Goal: Navigation & Orientation: Find specific page/section

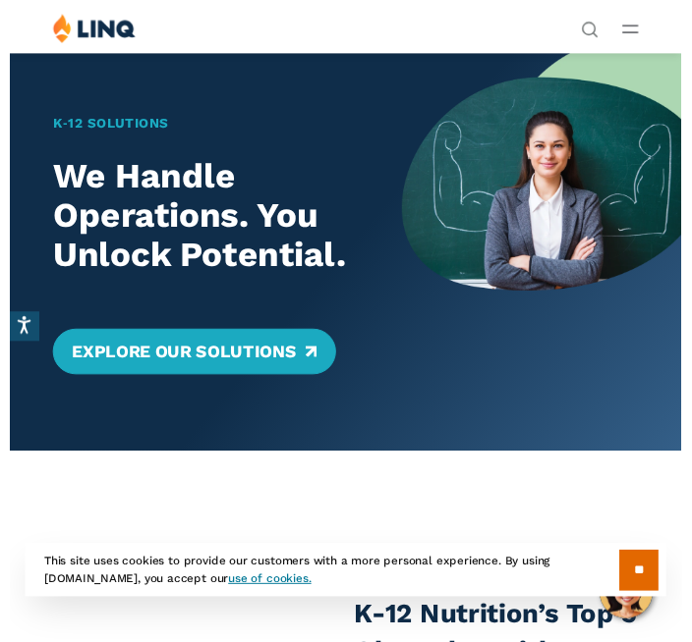
scroll to position [20, 0]
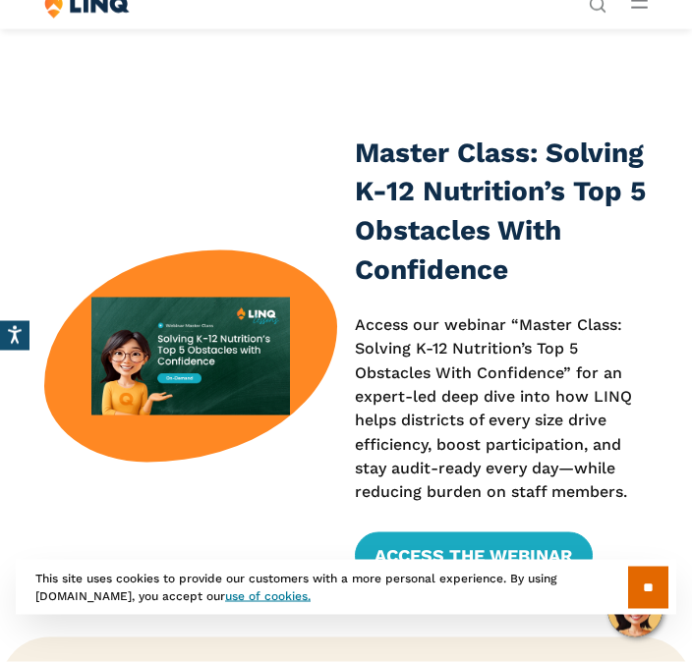
scroll to position [442, 0]
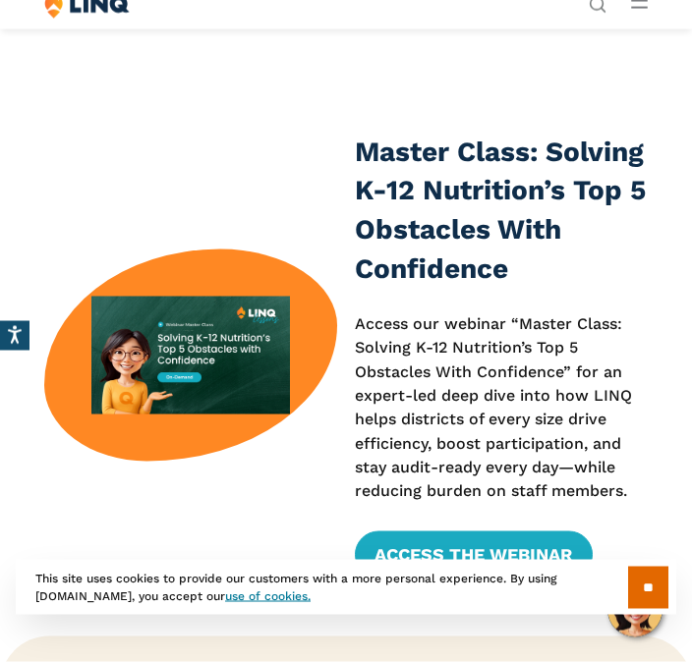
click at [633, 579] on input "**" at bounding box center [648, 588] width 40 height 42
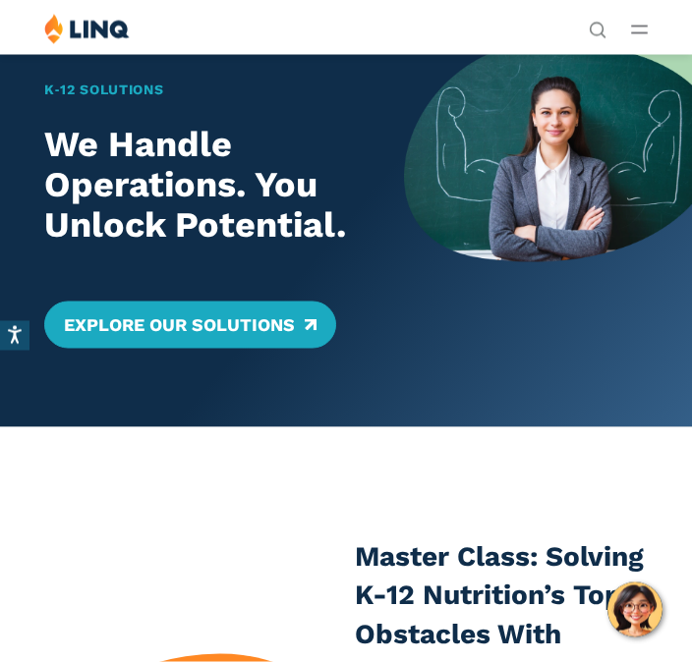
scroll to position [40, 0]
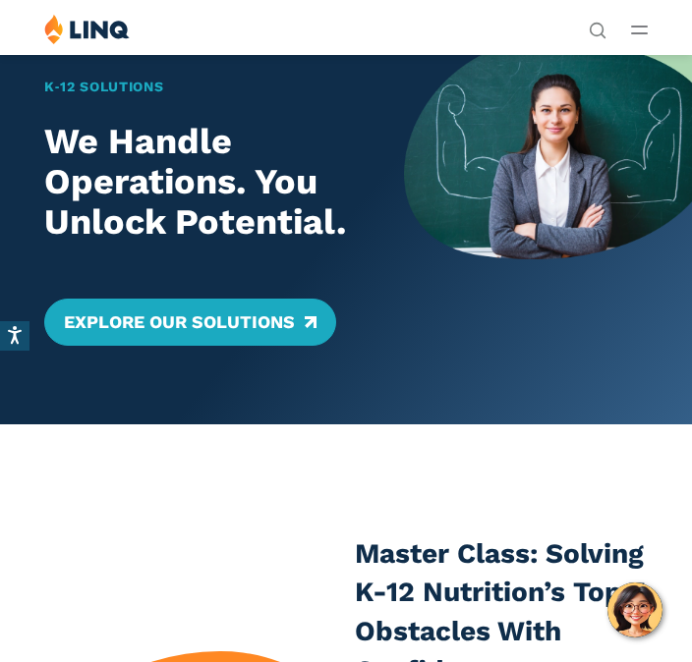
click at [646, 23] on button "Open Main Menu" at bounding box center [639, 30] width 17 height 22
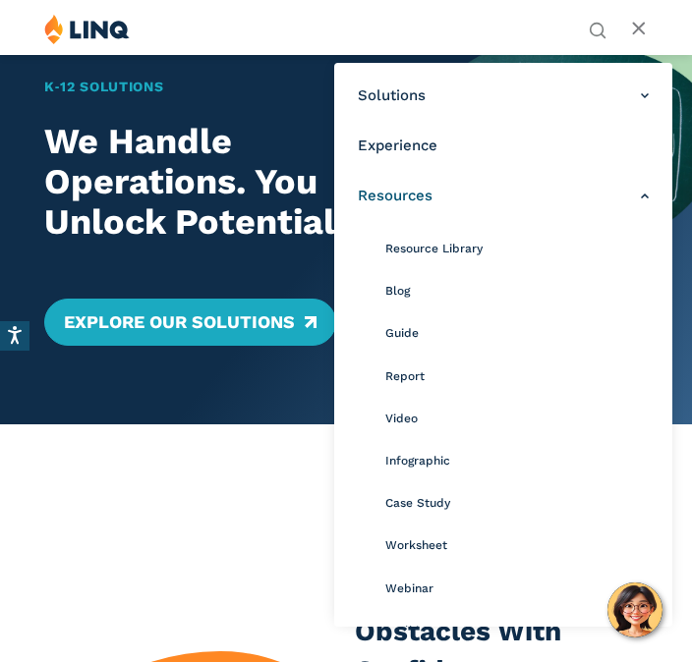
scroll to position [0, 0]
click at [246, 94] on h1 "K‑12 Solutions" at bounding box center [209, 87] width 331 height 21
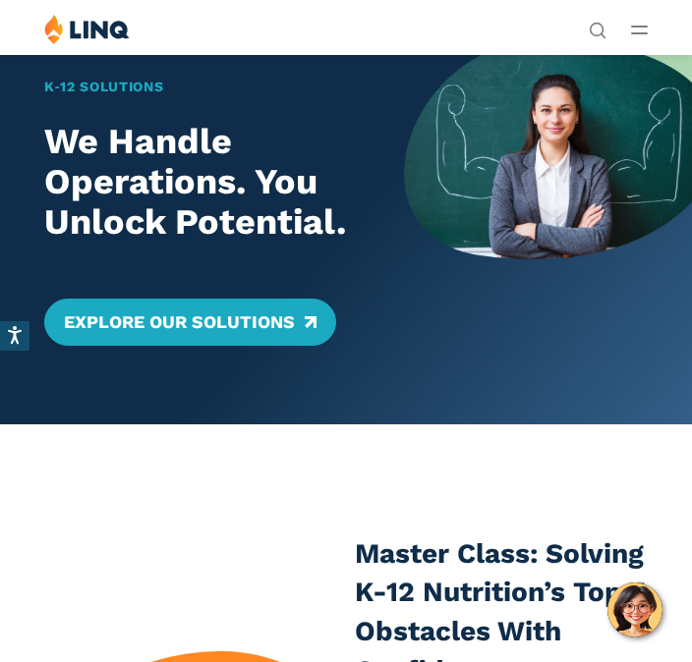
click at [654, 19] on div "Solutions Nutrition Overview NEW School Nutrition Suite School Nutrition State …" at bounding box center [346, 32] width 692 height 37
click at [649, 21] on div "Solutions Nutrition Overview NEW School Nutrition Suite School Nutrition State …" at bounding box center [346, 32] width 692 height 37
click at [643, 31] on icon "Open Main Menu" at bounding box center [639, 30] width 17 height 9
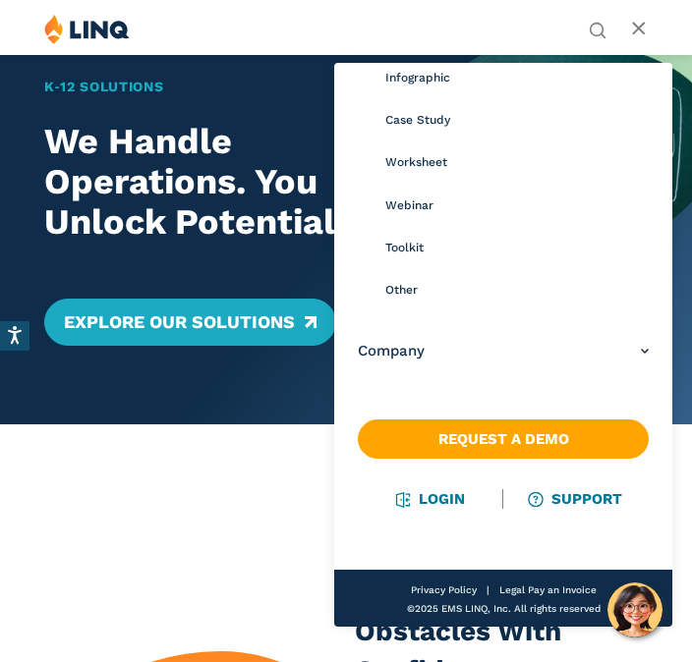
scroll to position [382, 0]
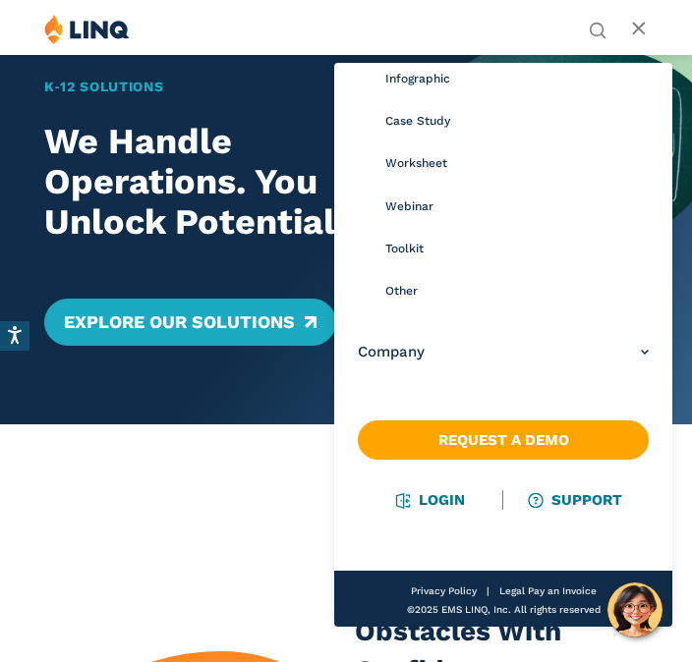
click at [436, 505] on link "Login" at bounding box center [431, 500] width 68 height 18
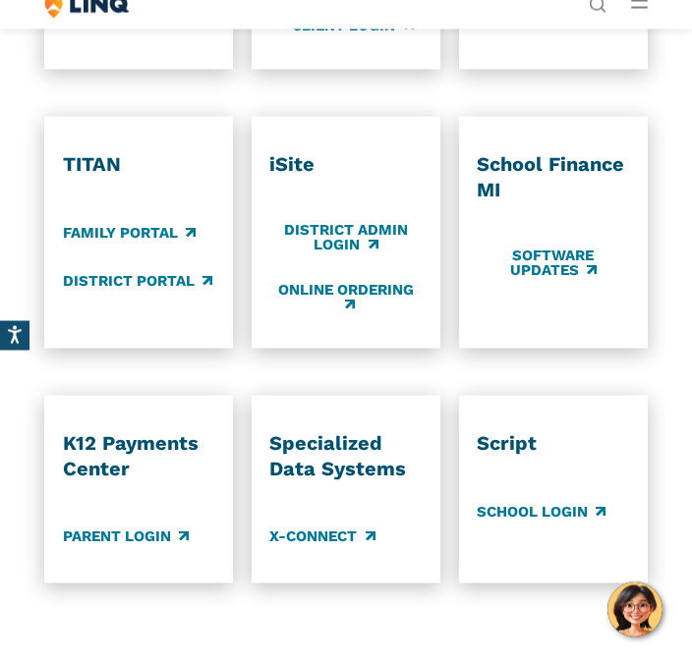
scroll to position [1267, 0]
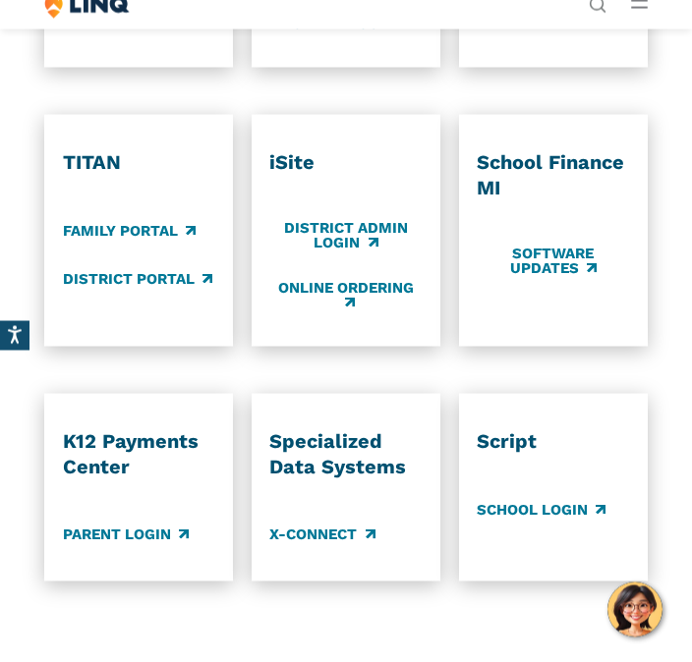
click at [124, 529] on link "Parent Login" at bounding box center [126, 536] width 126 height 22
